Goal: Answer question/provide support: Share knowledge or assist other users

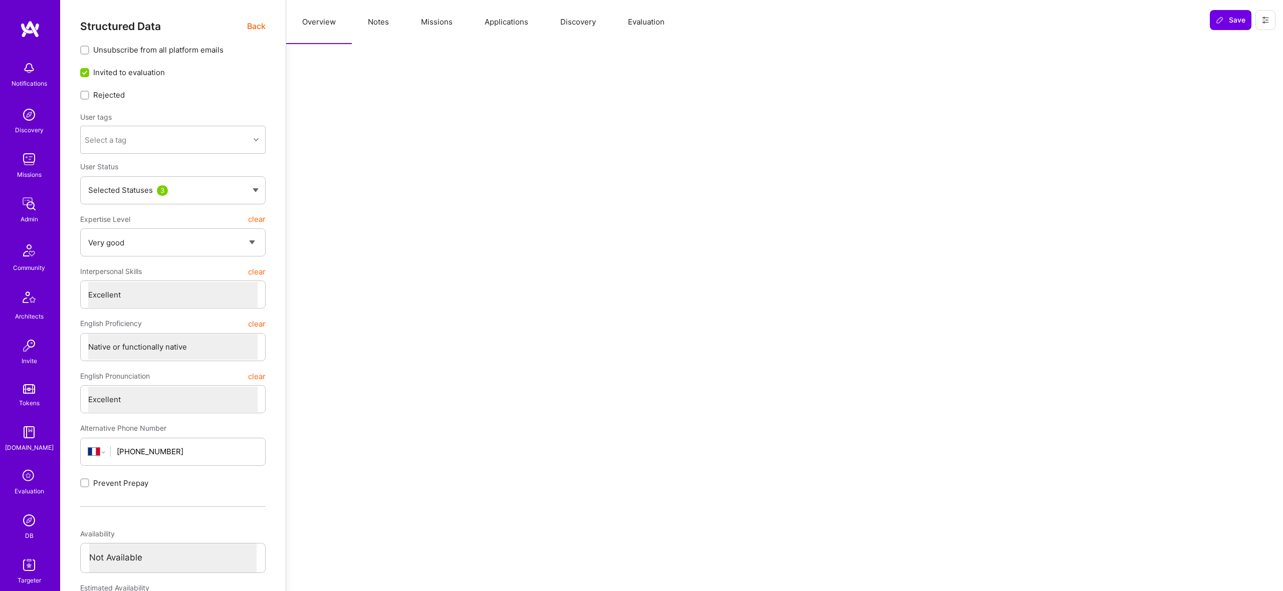
select select "5"
select select "7"
select select "FR"
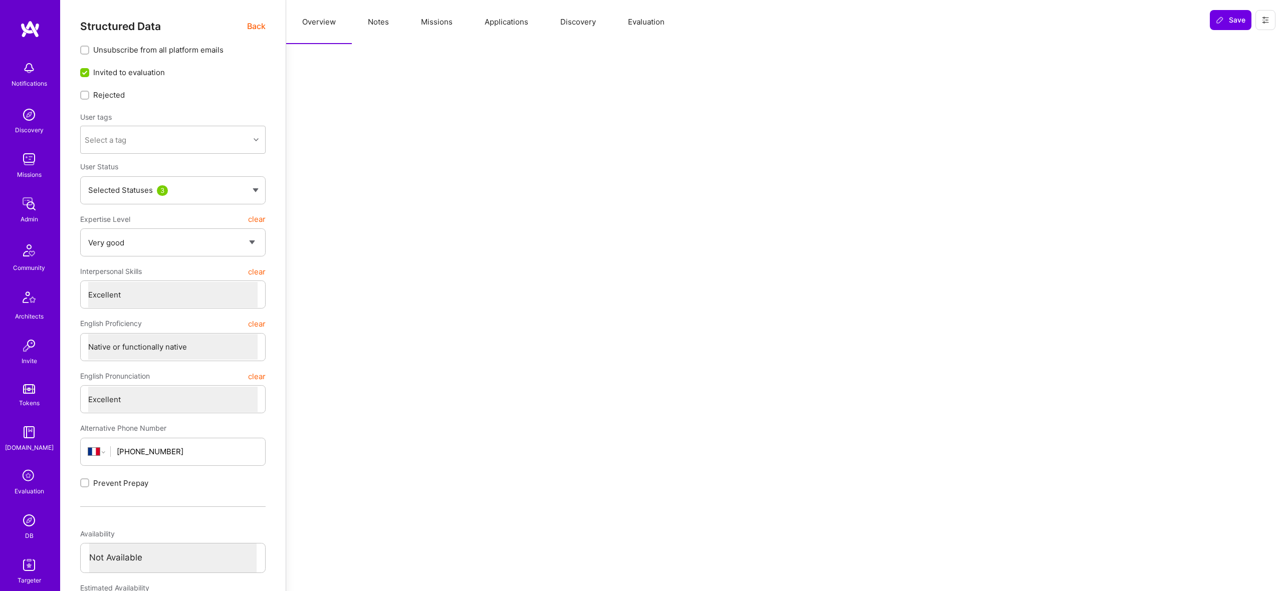
select select "Not Available"
select select "1 Month"
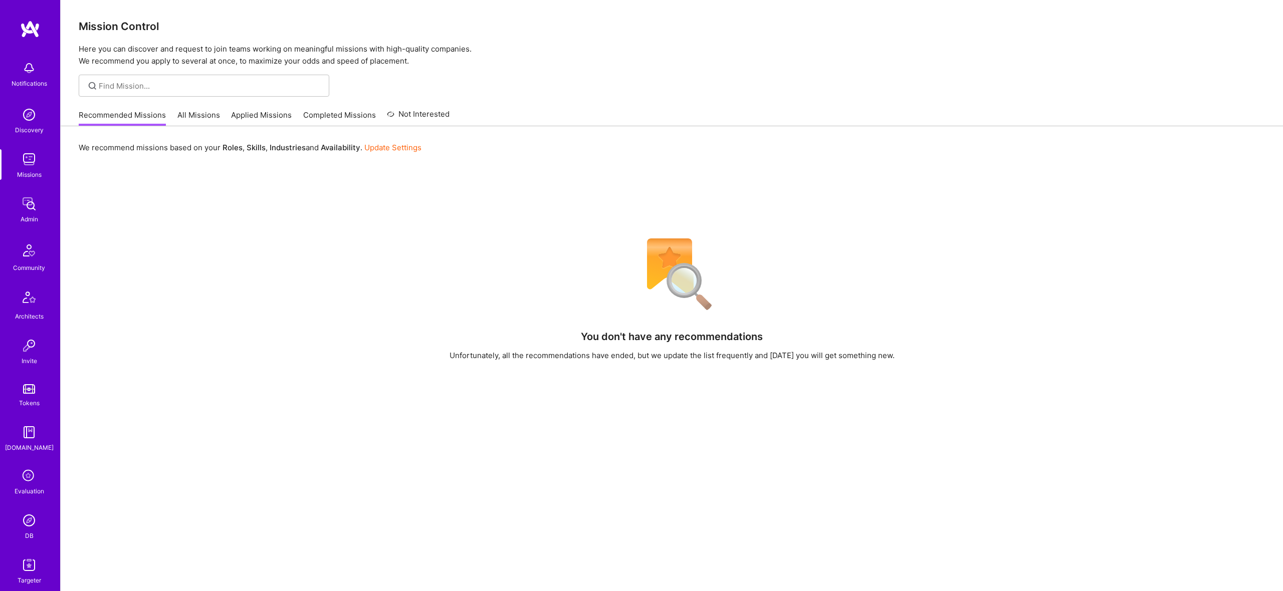
click at [27, 526] on img at bounding box center [29, 521] width 20 height 20
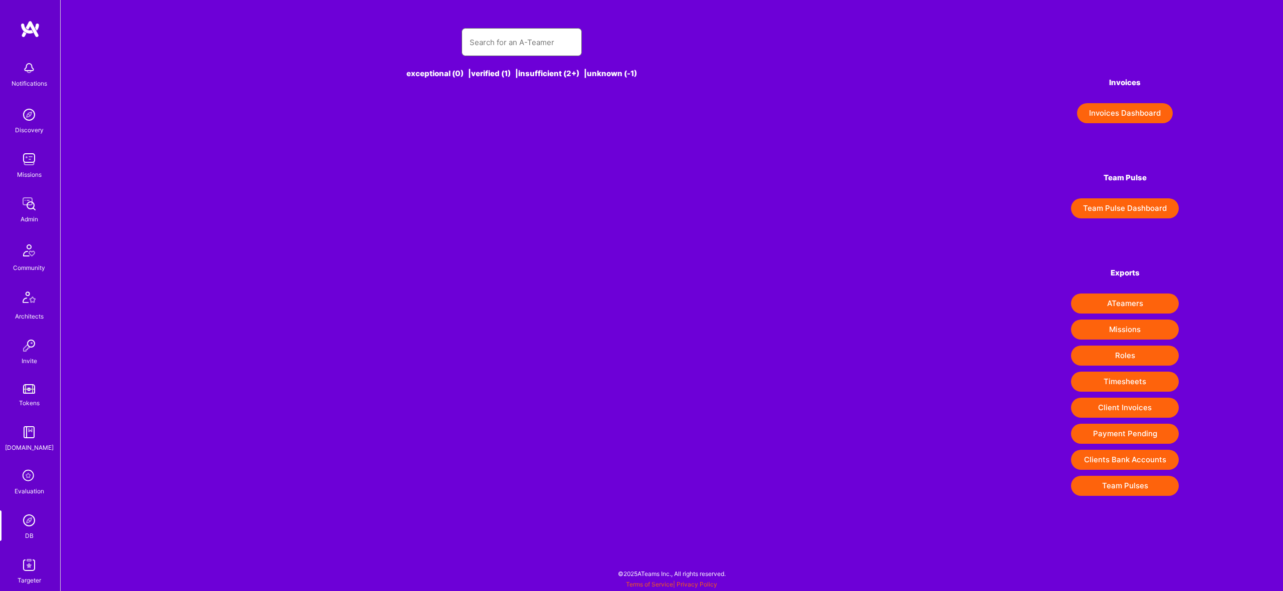
click at [525, 41] on input "text" at bounding box center [522, 43] width 104 height 26
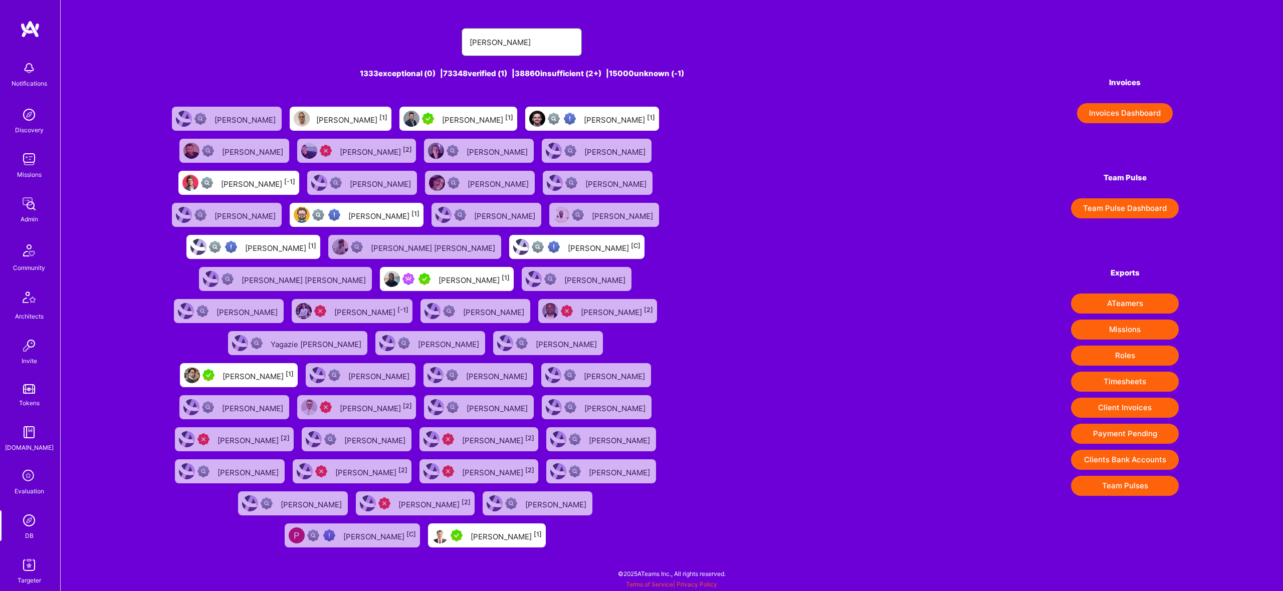
type input "Patrick Kongpinda"
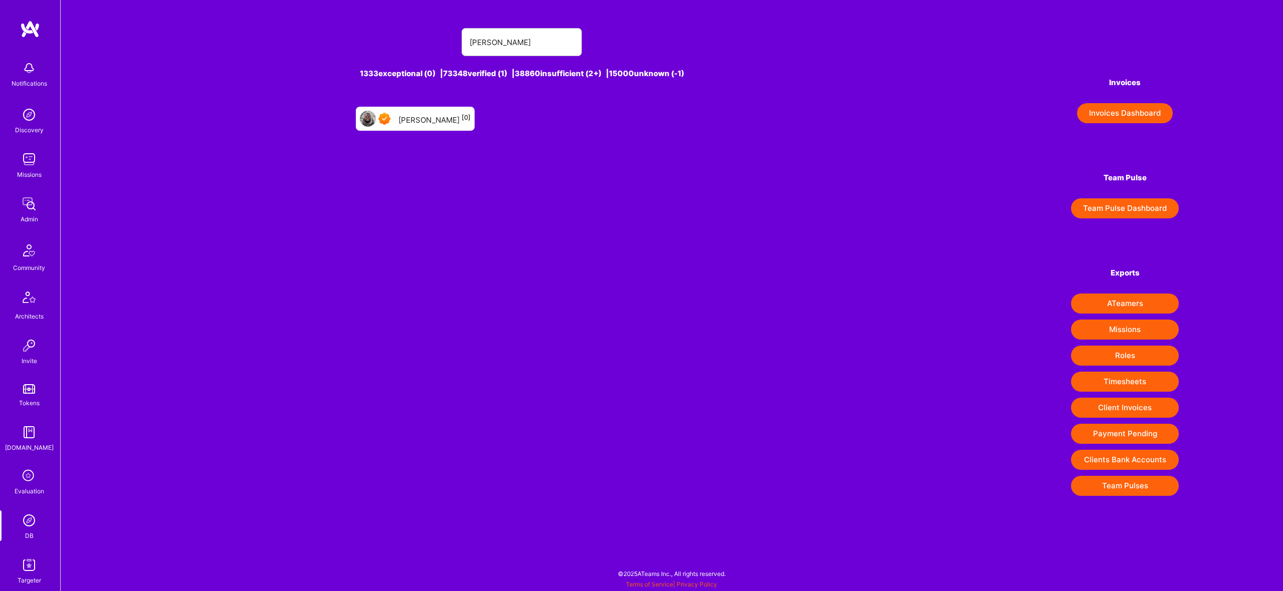
click at [409, 118] on div "Patrick Kongpinda [0]" at bounding box center [434, 118] width 72 height 13
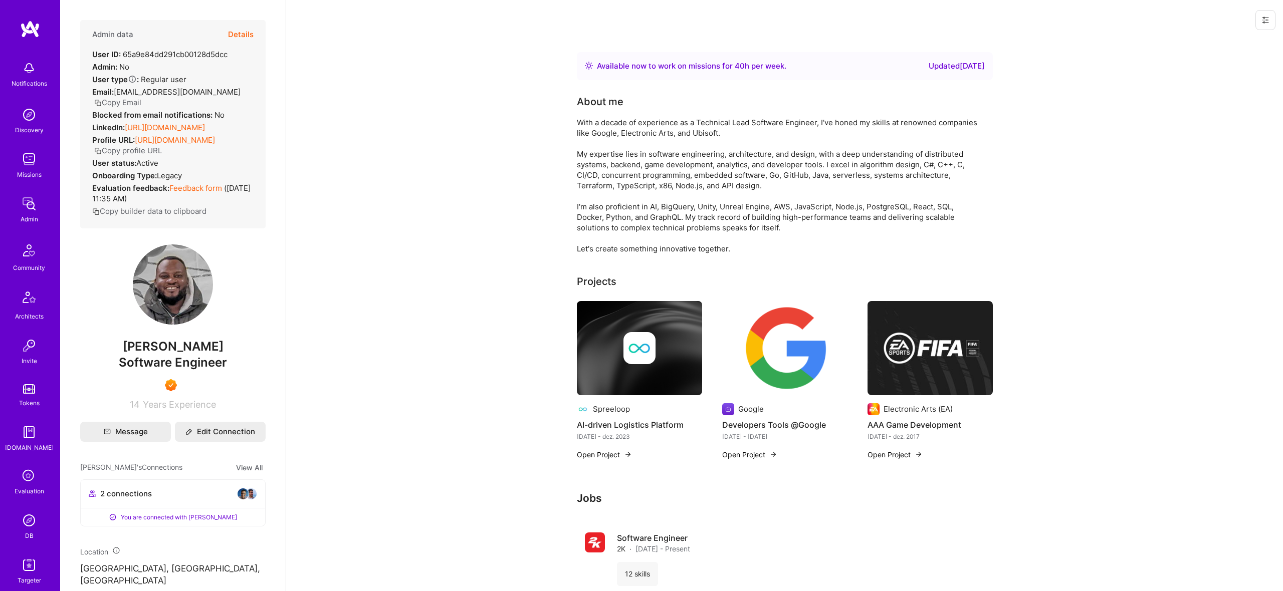
click at [34, 529] on img at bounding box center [29, 521] width 20 height 20
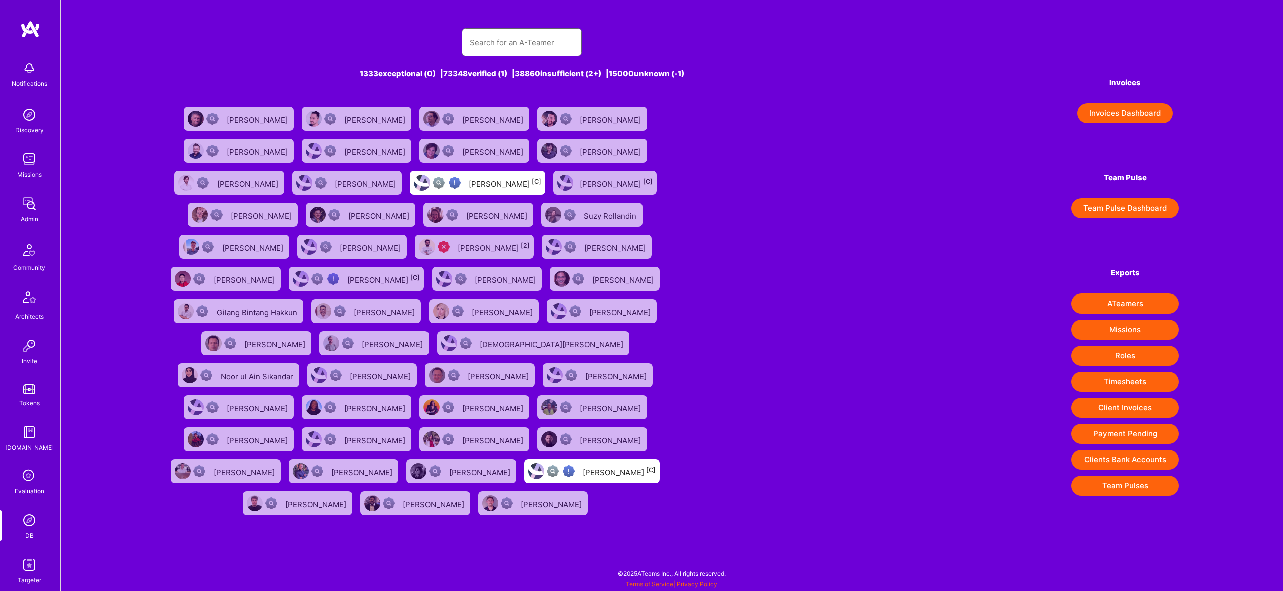
click at [544, 50] on input "text" at bounding box center [522, 43] width 104 height 26
type input "Patrick"
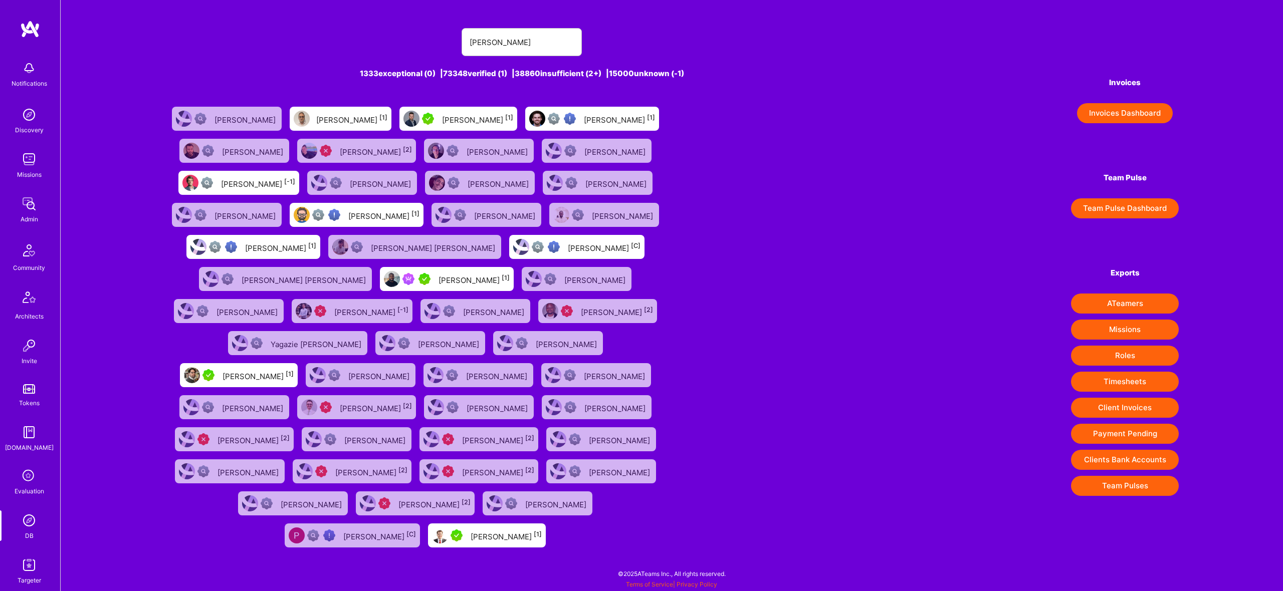
click at [438, 276] on div "Patrick Igwe [1]" at bounding box center [473, 279] width 71 height 13
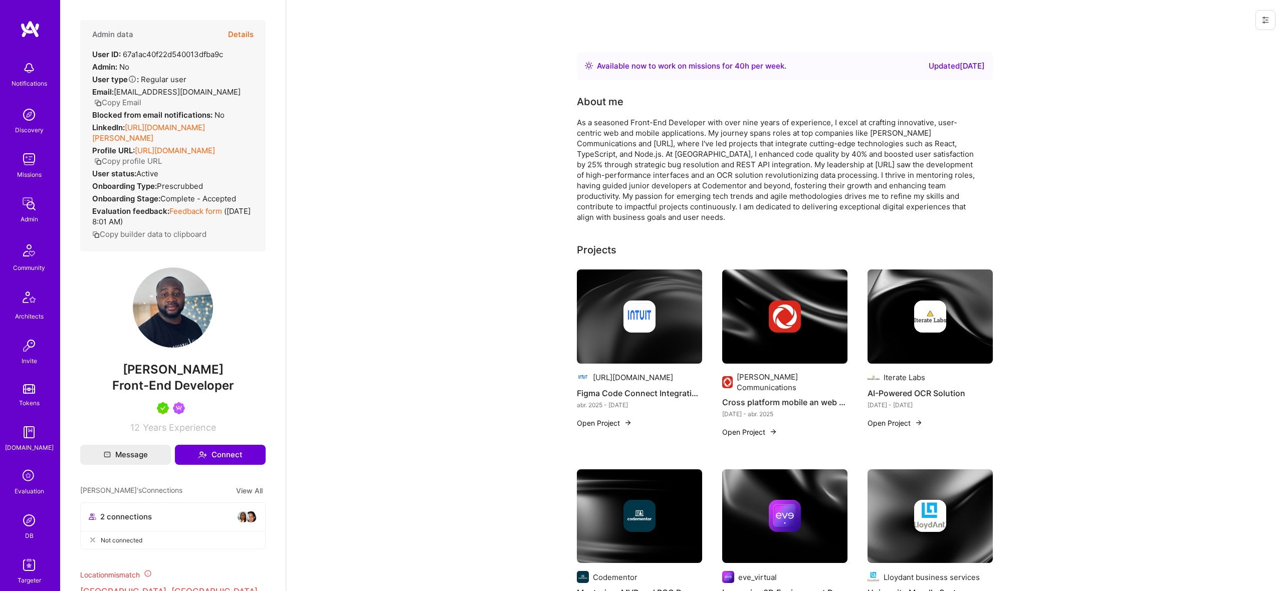
click at [240, 32] on button "Details" at bounding box center [241, 34] width 26 height 29
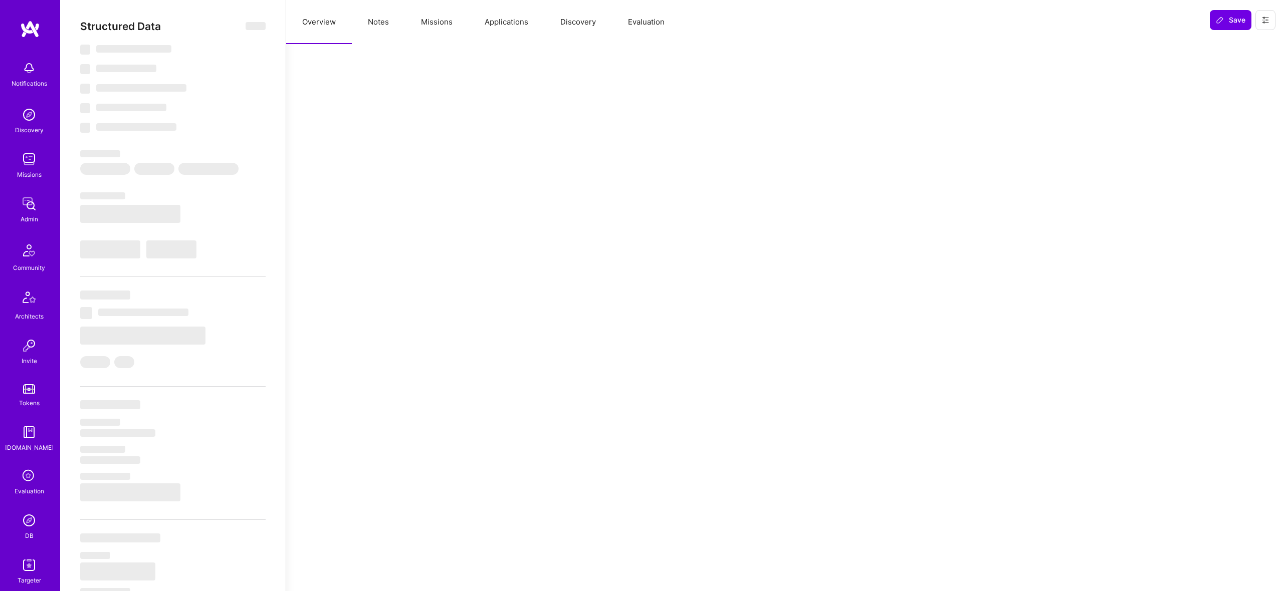
click at [441, 16] on button "Missions" at bounding box center [437, 22] width 64 height 44
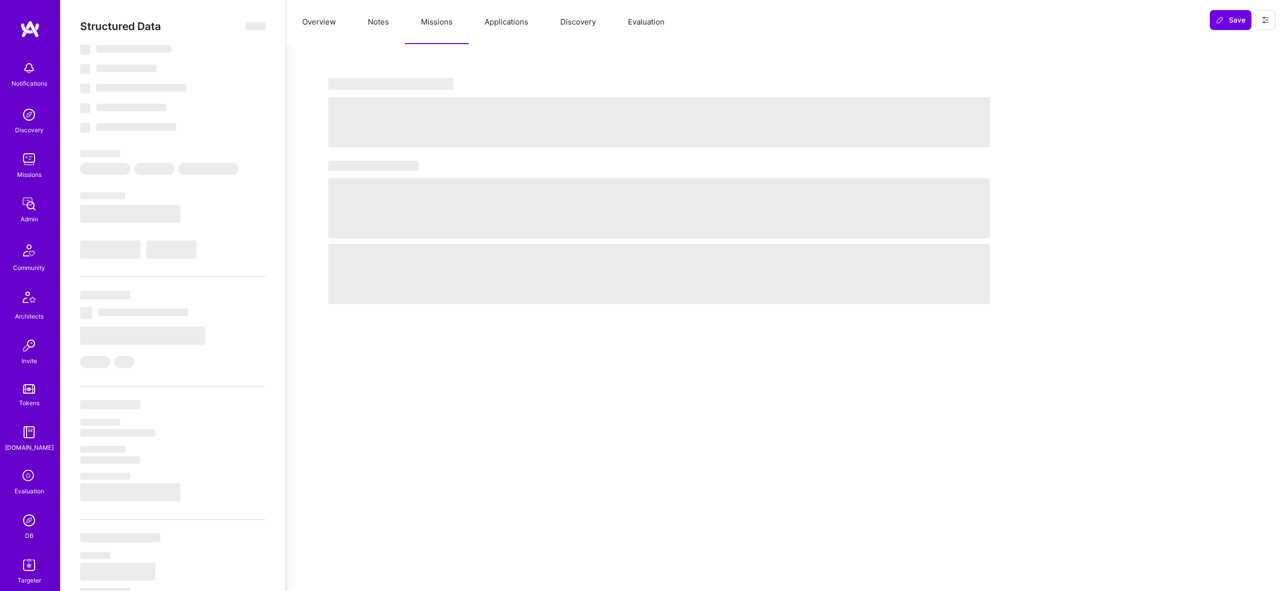
select select "Right Now"
select select "5"
select select "4"
select select "7"
select select "6"
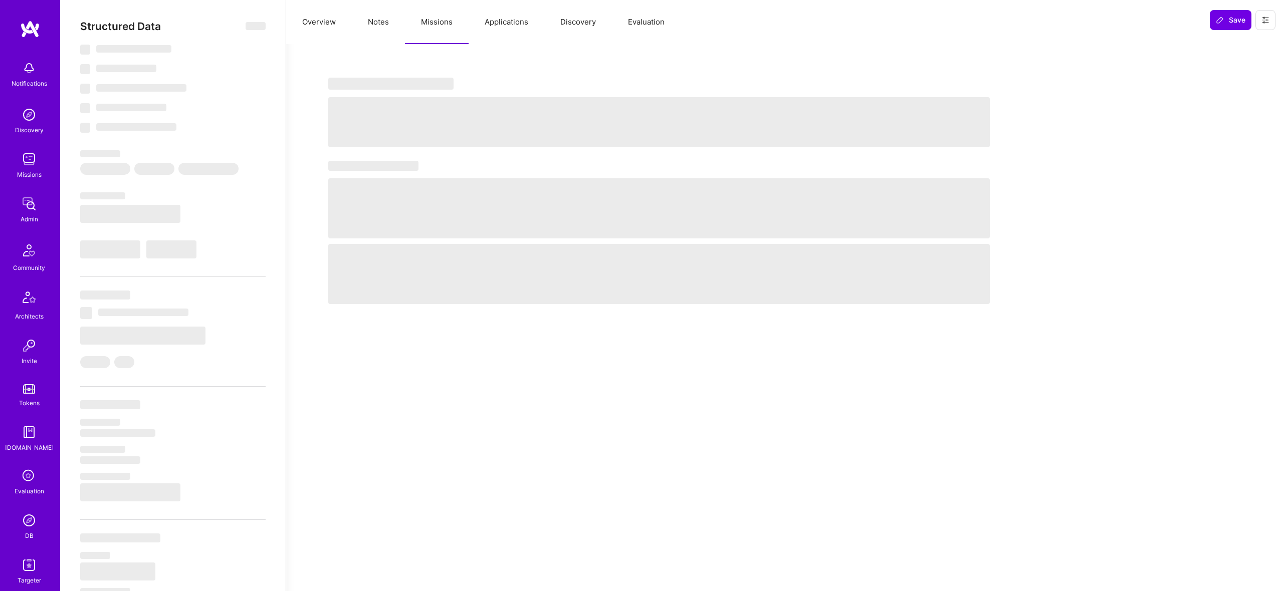
select select "CA"
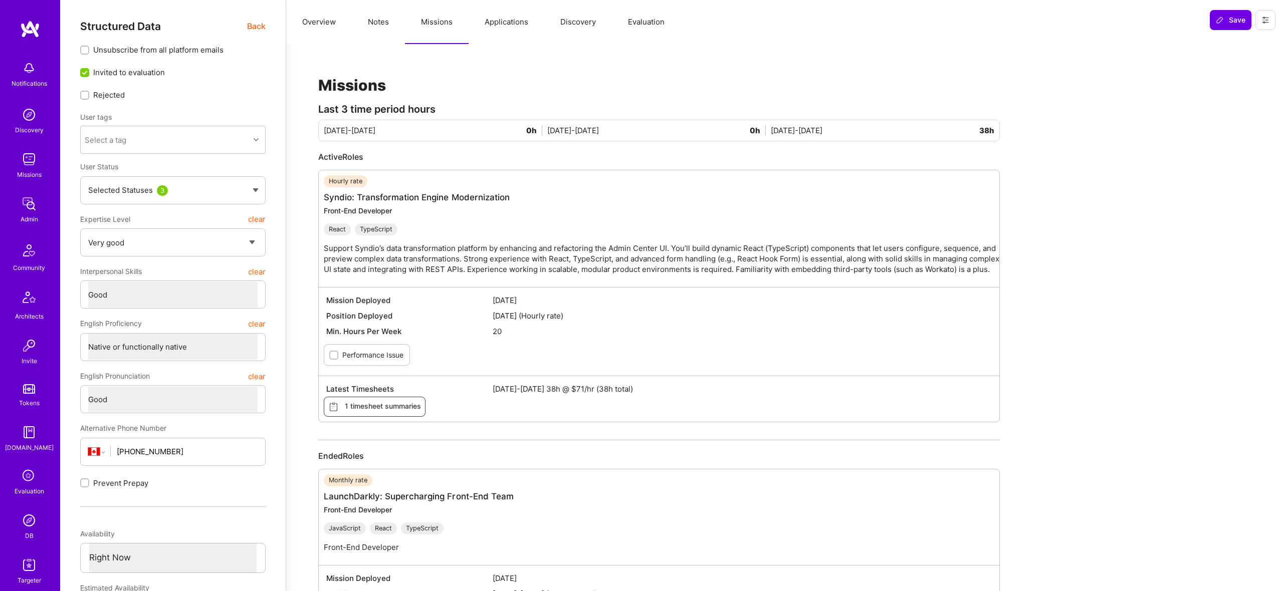
click at [435, 202] on div "Hourly rate Syndio: Transformation Engine Modernization Front-End Developer Rea…" at bounding box center [664, 228] width 680 height 107
click at [434, 195] on link "Syndio: Transformation Engine Modernization" at bounding box center [417, 197] width 186 height 10
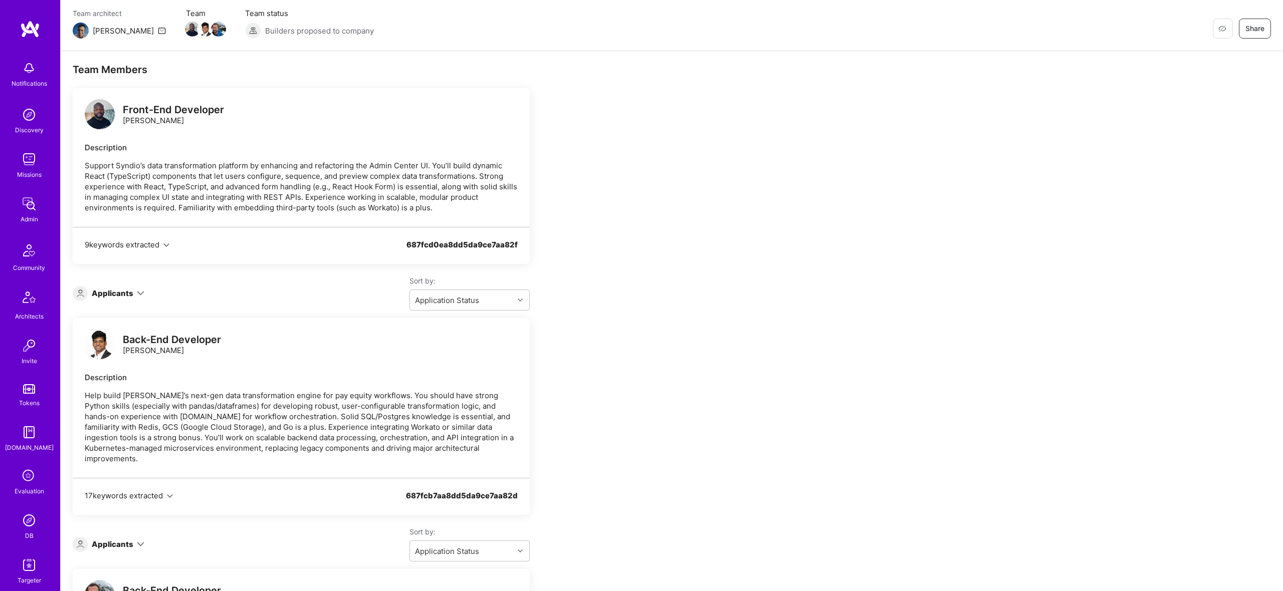
scroll to position [128, 0]
click at [101, 120] on img at bounding box center [100, 114] width 30 height 30
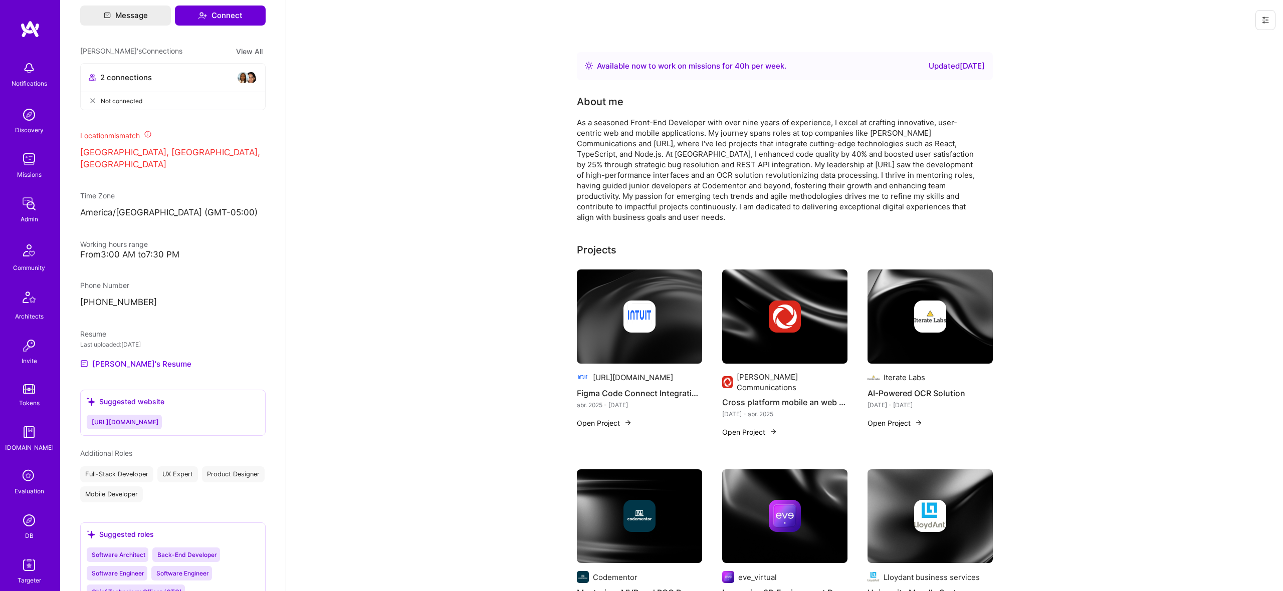
scroll to position [452, 0]
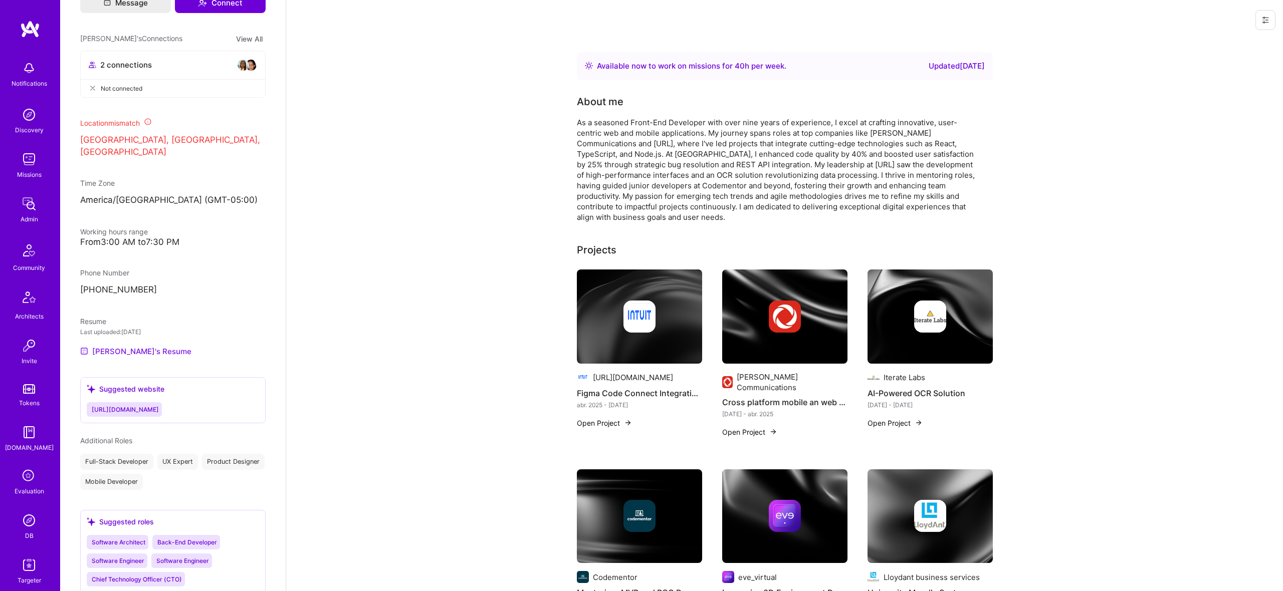
click at [136, 345] on link "Patrick's Resume" at bounding box center [135, 351] width 111 height 12
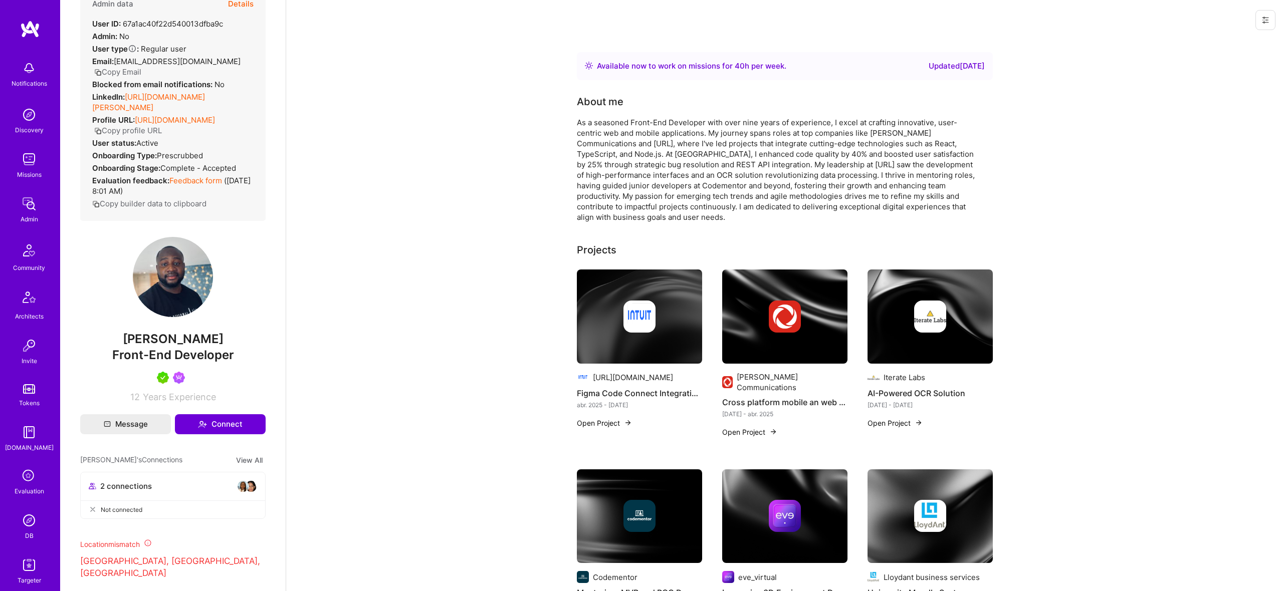
scroll to position [29, 0]
click at [242, 7] on button "Details" at bounding box center [241, 5] width 26 height 29
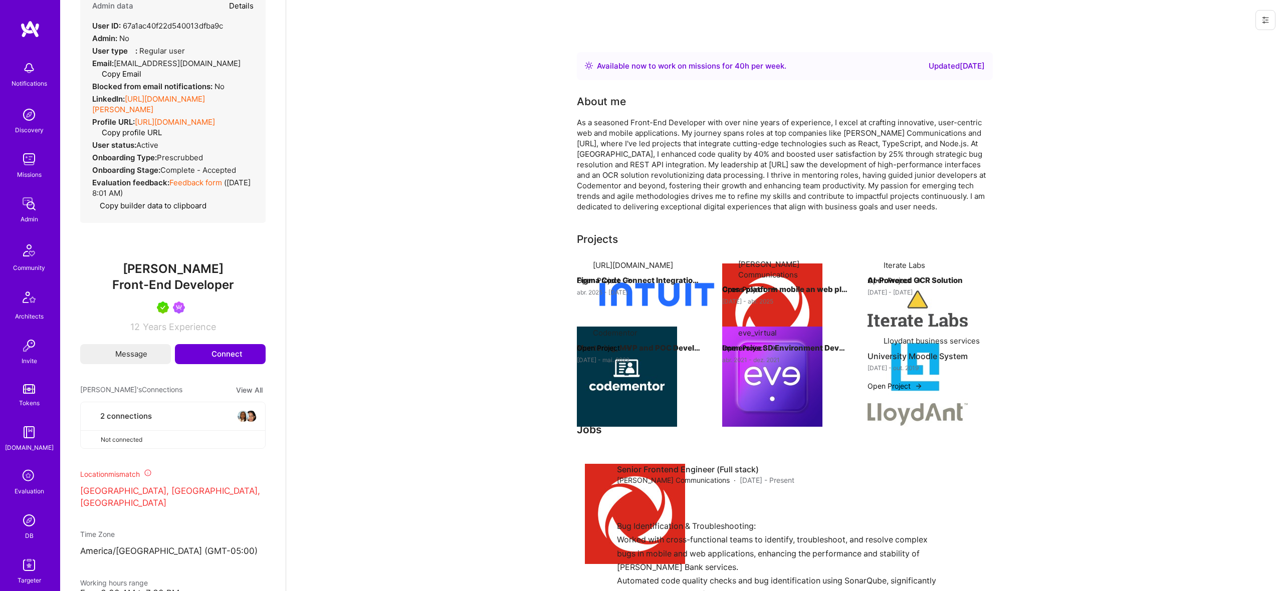
type textarea "x"
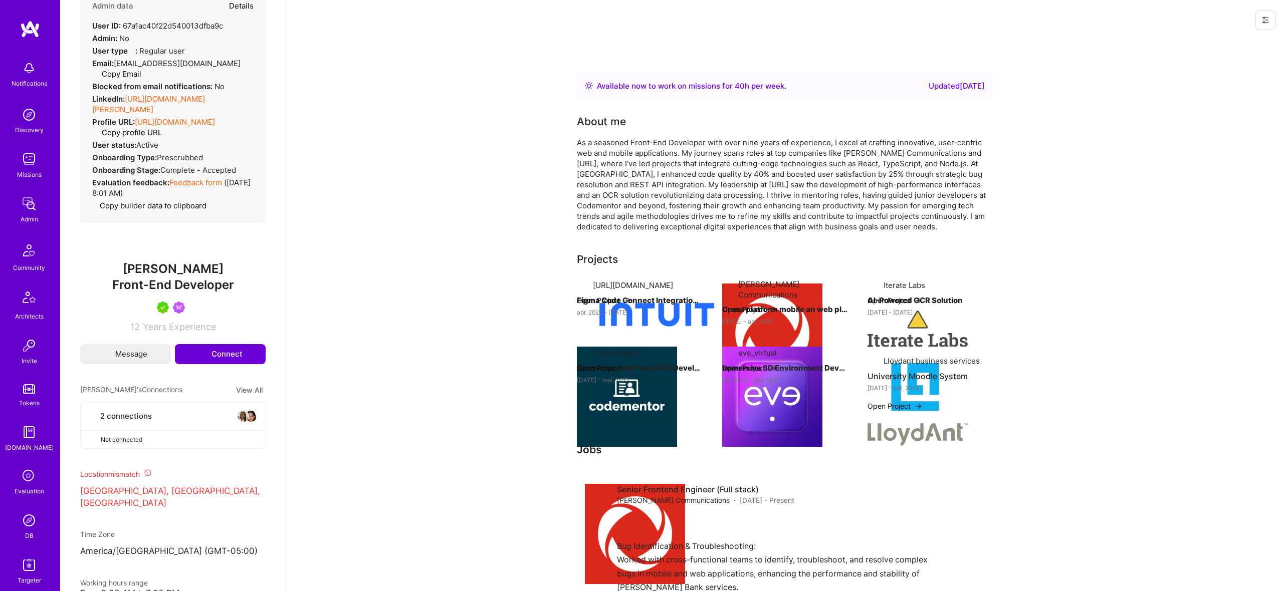
select select "5"
select select "4"
select select "7"
select select "6"
select select "CA"
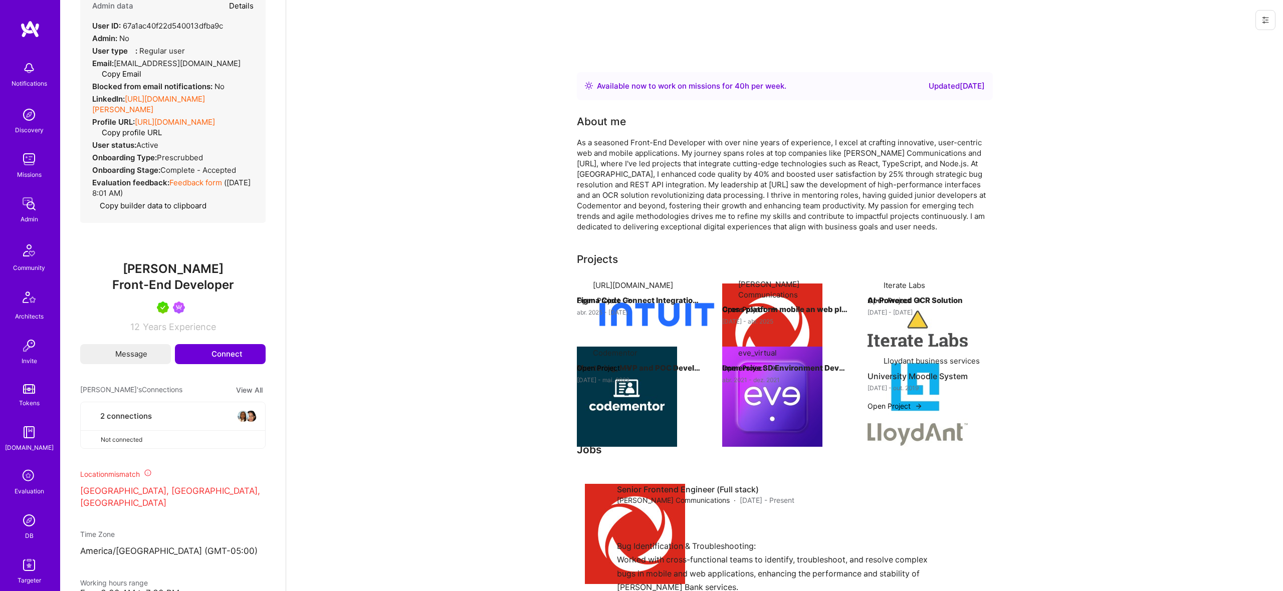
select select "Right Now"
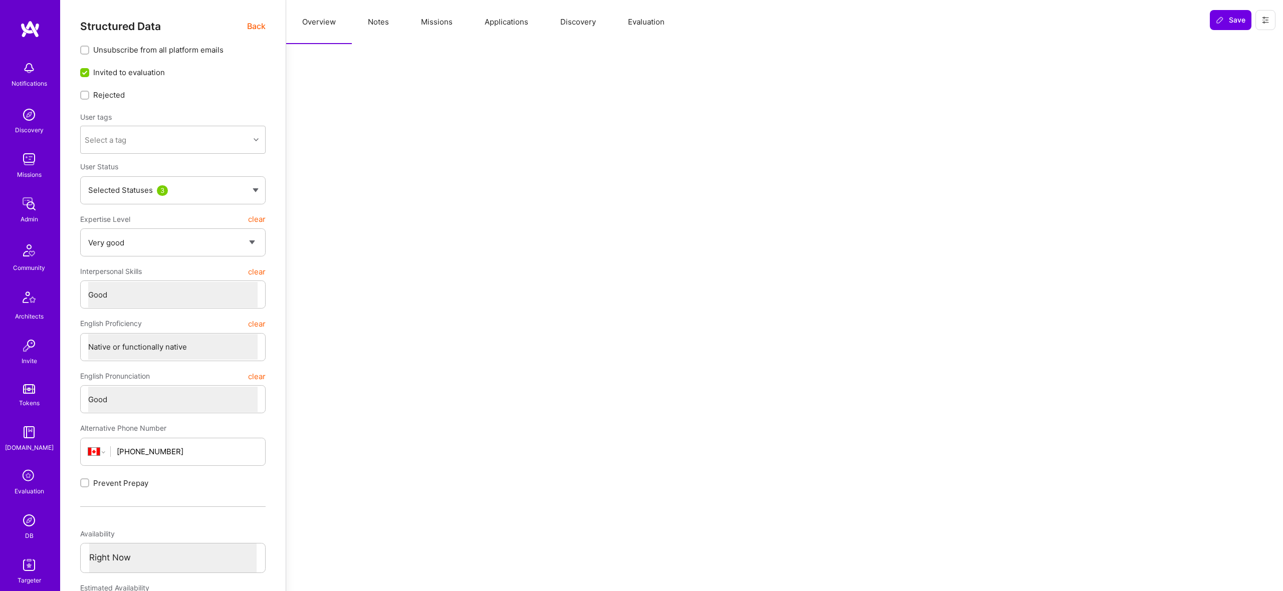
click at [447, 21] on button "Missions" at bounding box center [437, 22] width 64 height 44
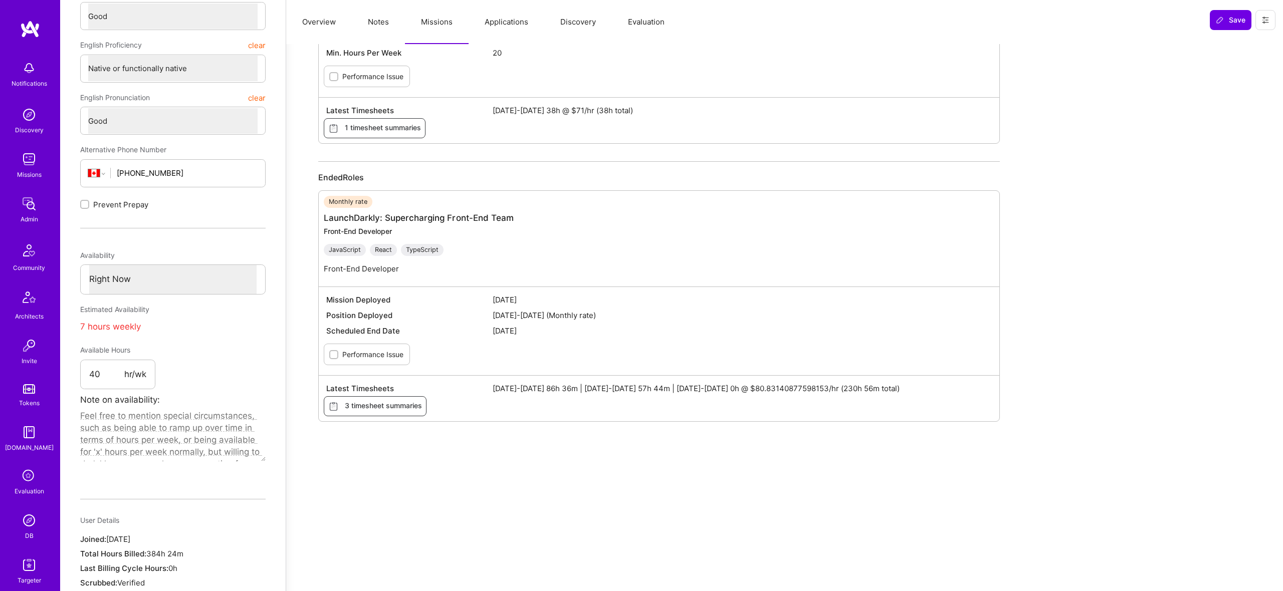
scroll to position [0, 0]
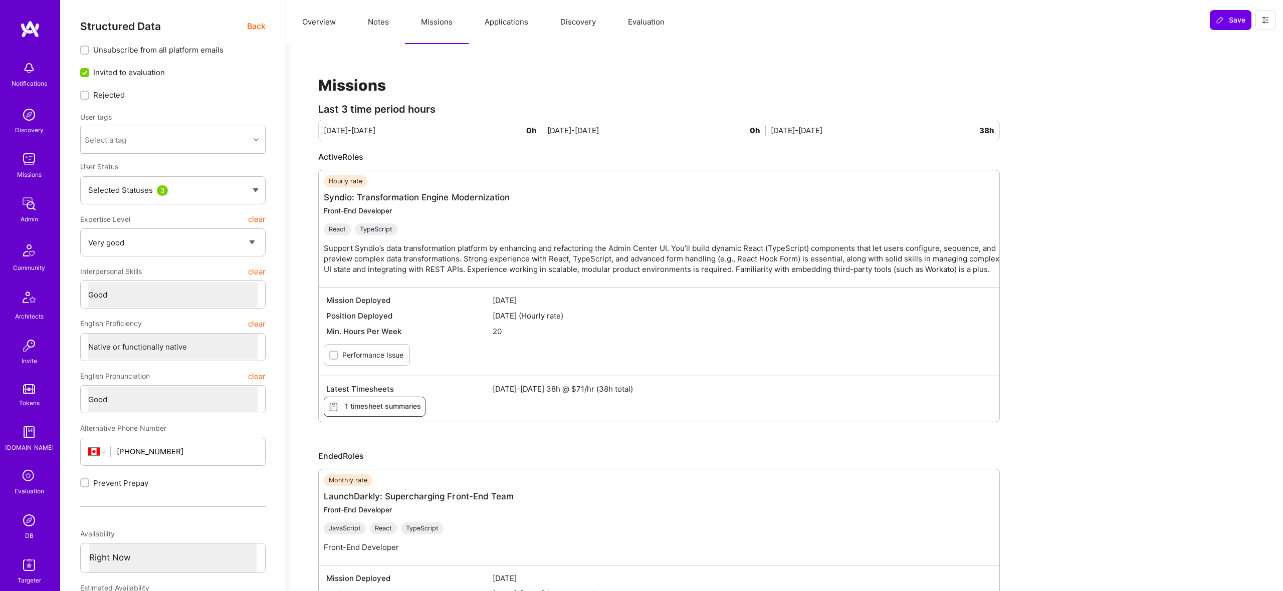
click at [650, 19] on button "Evaluation" at bounding box center [646, 22] width 69 height 44
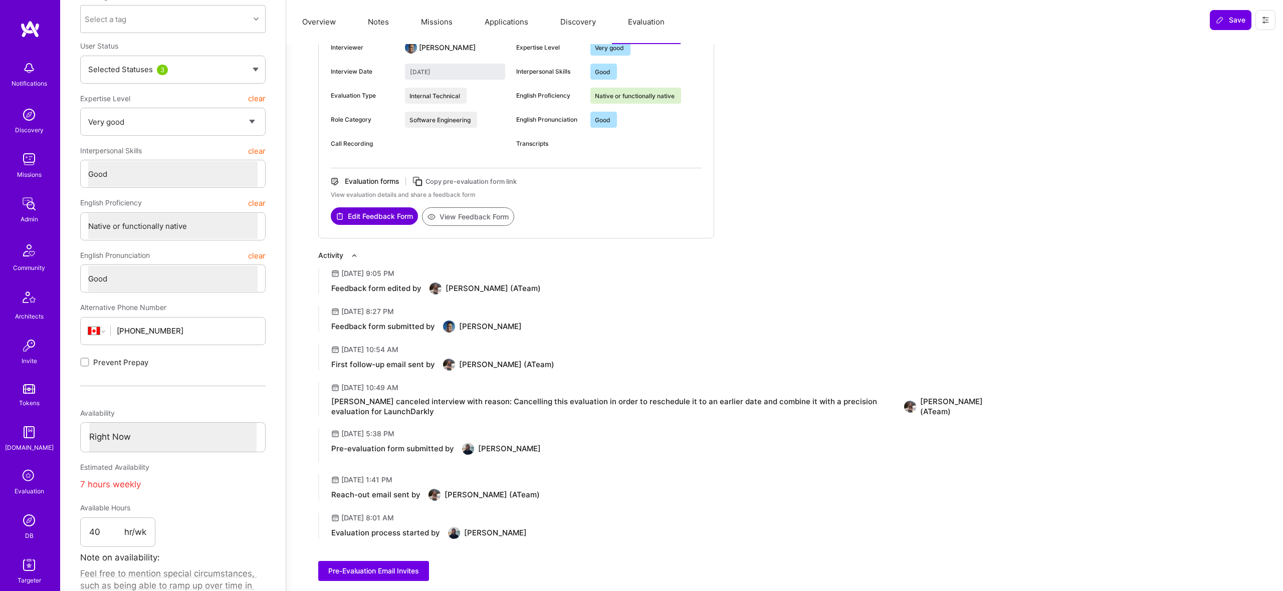
scroll to position [119, 0]
click at [455, 221] on button "View Feedback Form" at bounding box center [468, 218] width 92 height 19
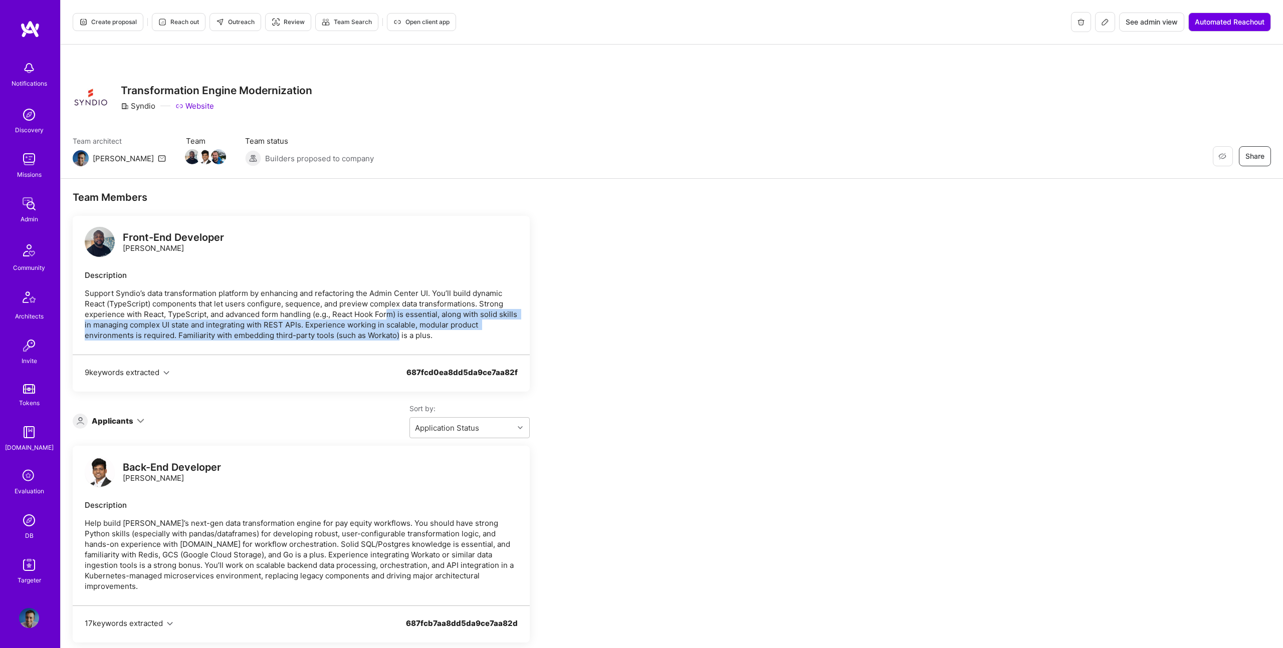
drag, startPoint x: 389, startPoint y: 312, endPoint x: 399, endPoint y: 335, distance: 25.6
click at [399, 335] on p "Support Syndio’s data transformation platform by enhancing and refactoring the …" at bounding box center [301, 314] width 433 height 53
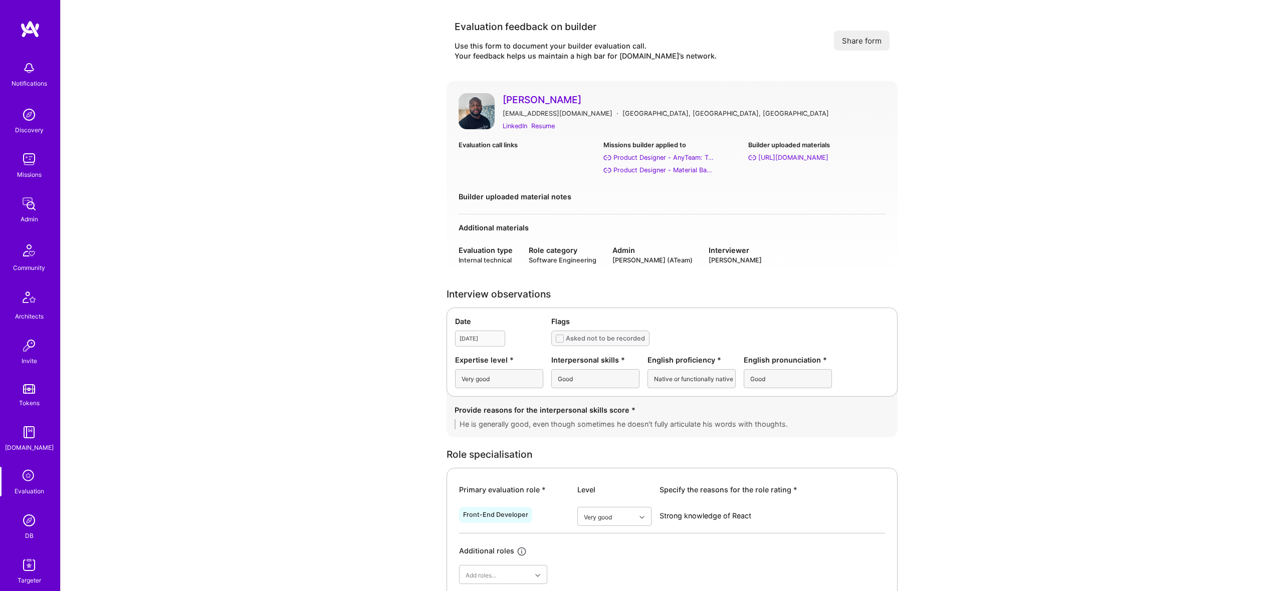
click at [472, 109] on img at bounding box center [476, 111] width 36 height 36
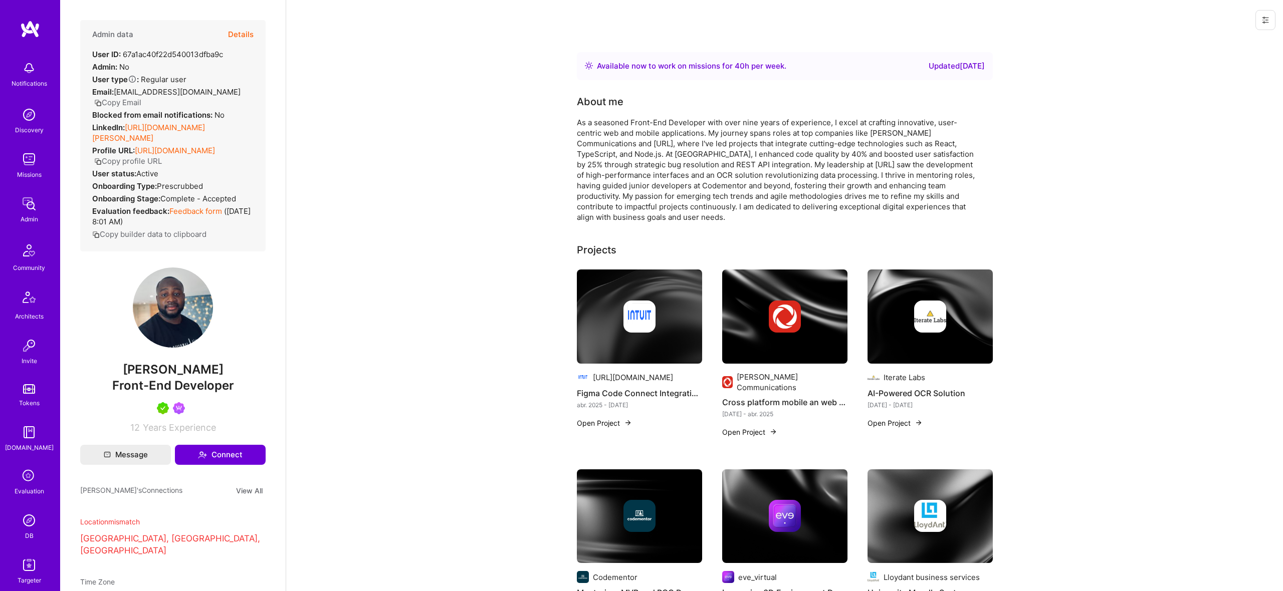
click at [198, 125] on link "https://linkedin.com/in/patrick-igwe" at bounding box center [148, 133] width 113 height 20
click at [252, 37] on button "Details" at bounding box center [241, 34] width 26 height 29
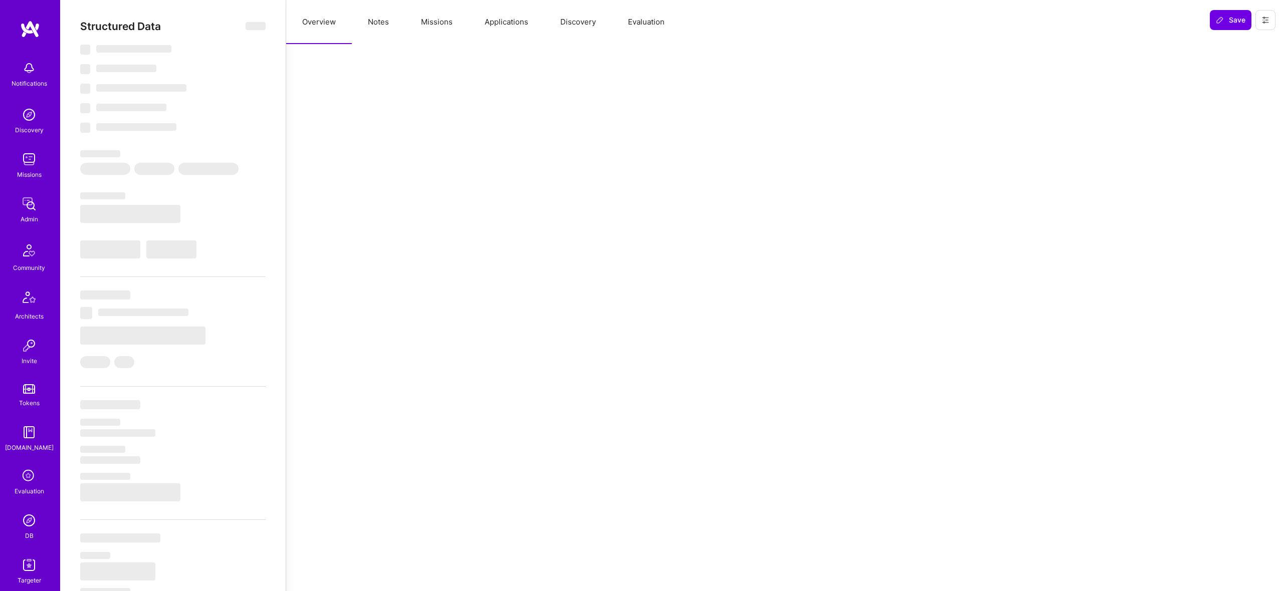
click at [647, 25] on button "Evaluation" at bounding box center [646, 22] width 69 height 44
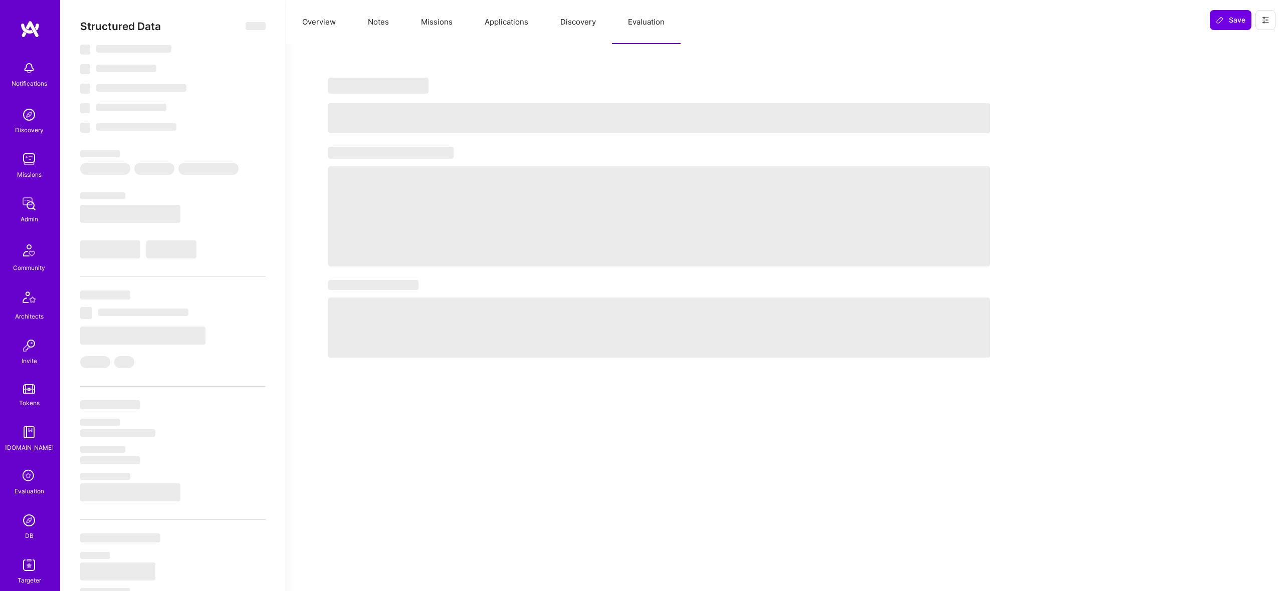
select select "Right Now"
select select "5"
select select "4"
select select "7"
select select "6"
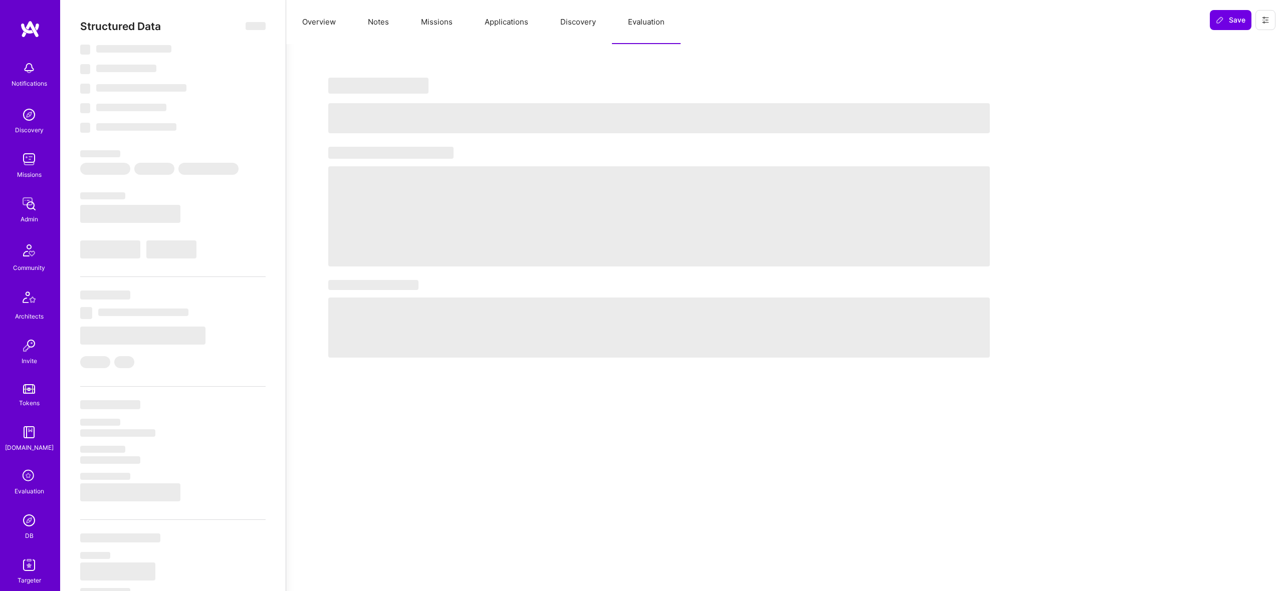
select select "CA"
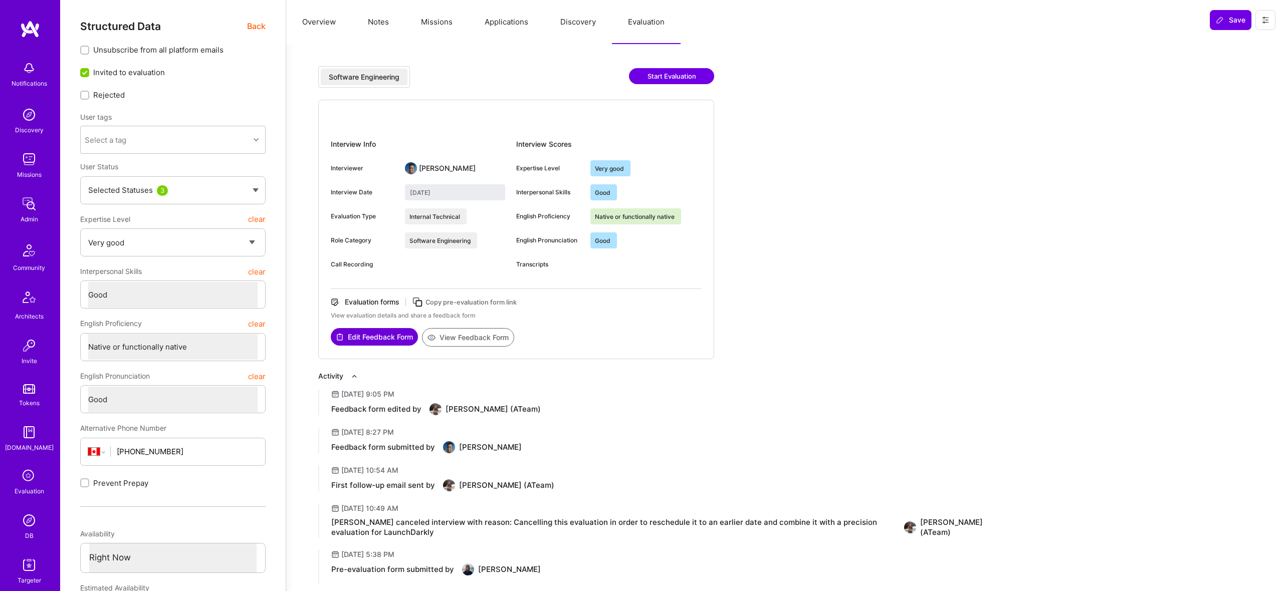
click at [484, 336] on button "View Feedback Form" at bounding box center [468, 337] width 92 height 19
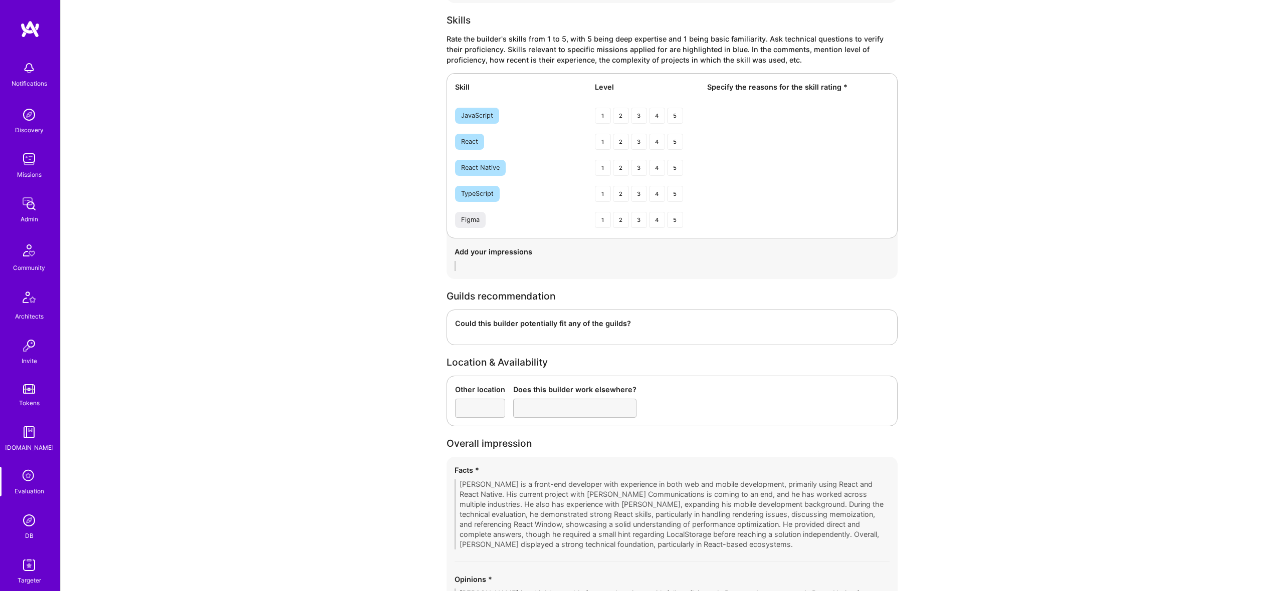
scroll to position [1461, 0]
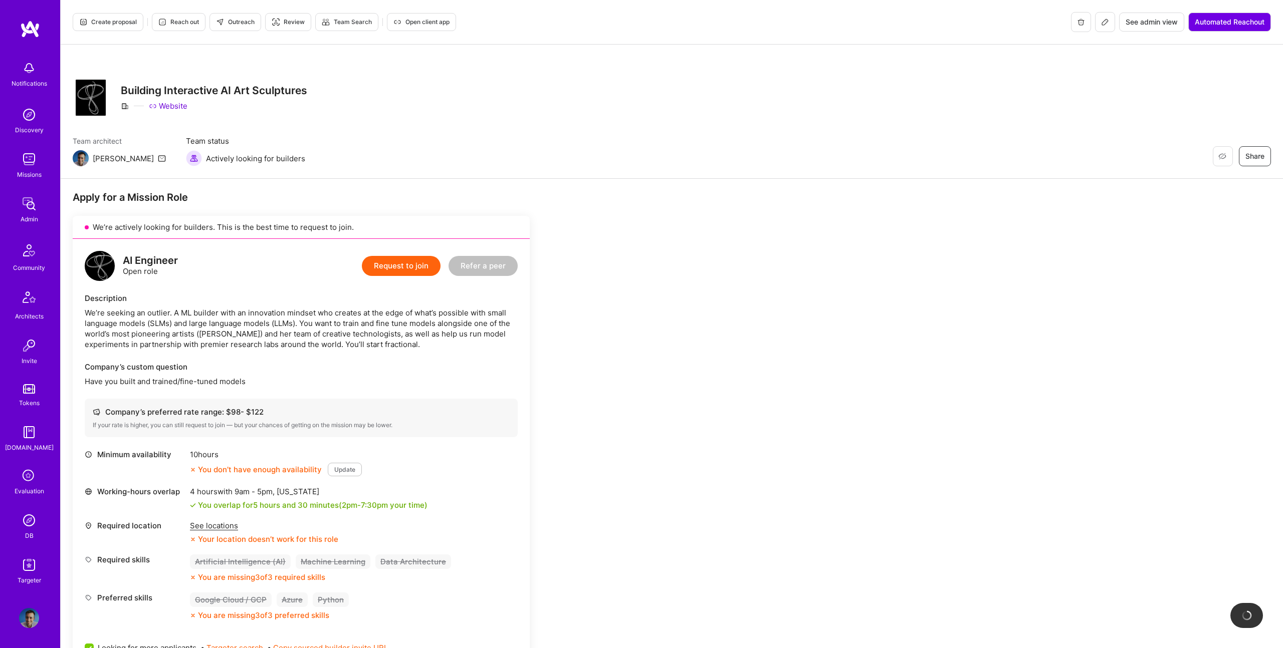
click at [328, 326] on div "We’re seeking an outlier. A ML builder with an innovation mindset who creates a…" at bounding box center [301, 329] width 433 height 42
click at [300, 302] on div "Description" at bounding box center [301, 298] width 433 height 11
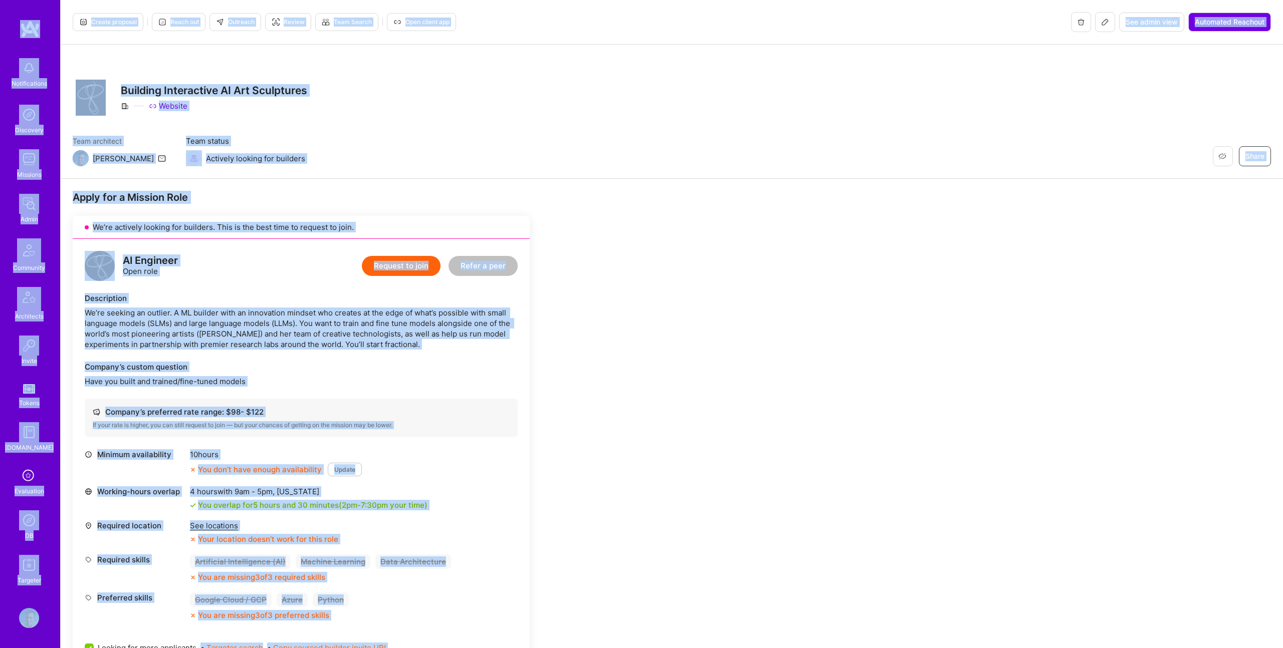
copy div "Loremipsumdol Sitametco Adipisci Elits Doeiusmod Temporinci Utlabo Etdolo M.Ali…"
